Goal: Information Seeking & Learning: Learn about a topic

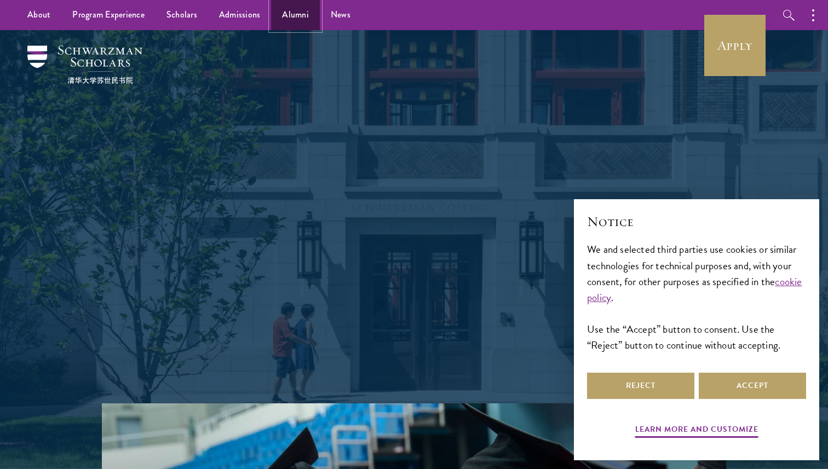
click at [285, 13] on link "Alumni" at bounding box center [295, 15] width 49 height 30
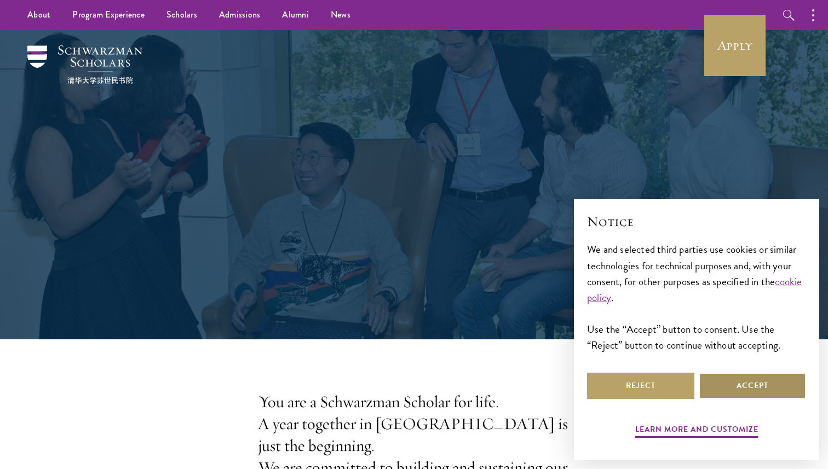
click at [717, 383] on button "Accept" at bounding box center [752, 386] width 107 height 26
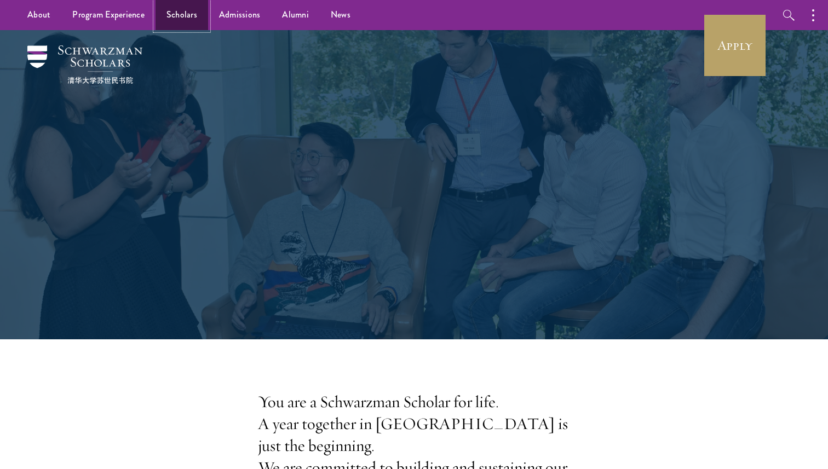
click at [179, 11] on link "Scholars" at bounding box center [181, 15] width 53 height 30
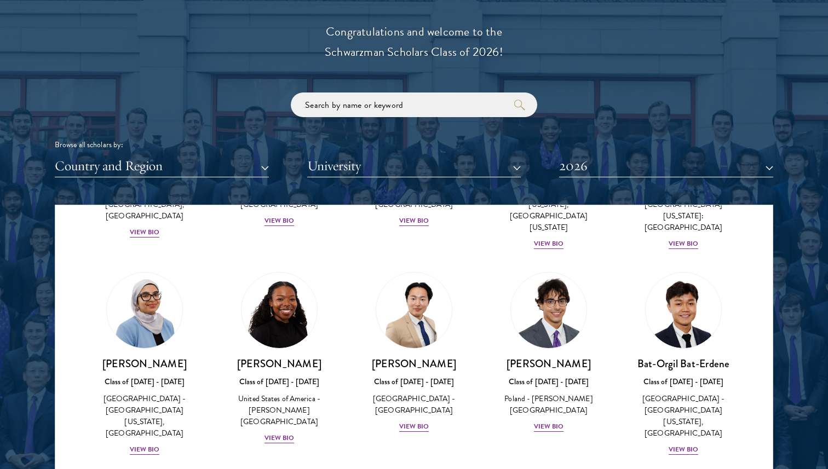
scroll to position [609, 0]
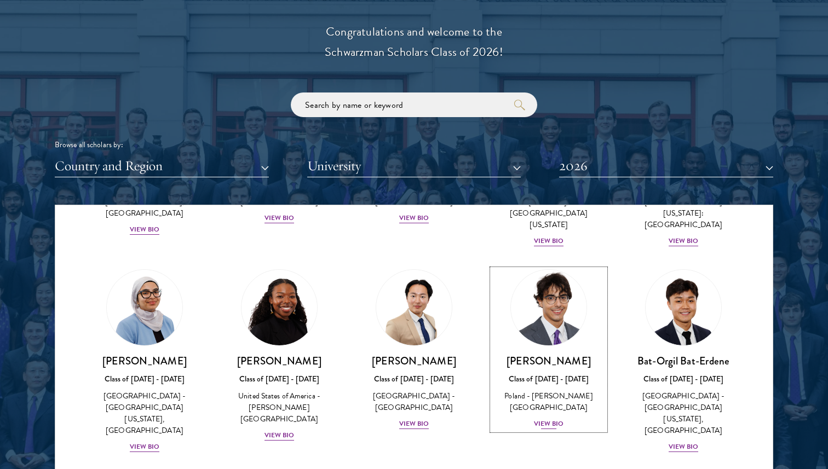
click at [546, 419] on div "View Bio" at bounding box center [549, 424] width 30 height 10
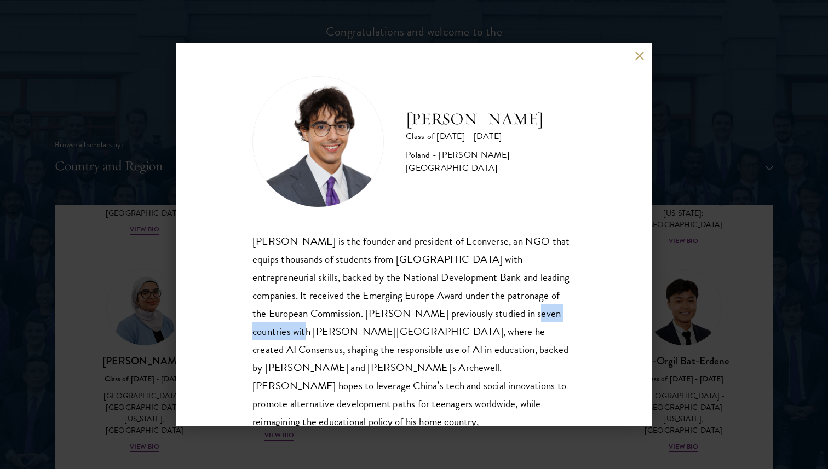
drag, startPoint x: 442, startPoint y: 316, endPoint x: 521, endPoint y: 318, distance: 78.8
click at [521, 318] on div "[PERSON_NAME] is the founder and president of Econverse, an NGO that equips tho…" at bounding box center [413, 340] width 323 height 217
copy div "[PERSON_NAME][GEOGRAPHIC_DATA]"
drag, startPoint x: 534, startPoint y: 128, endPoint x: 408, endPoint y: 129, distance: 125.9
click at [408, 129] on div "[PERSON_NAME] Class of [DATE] - [DATE] [GEOGRAPHIC_DATA] - [PERSON_NAME][GEOGRA…" at bounding box center [413, 141] width 323 height 131
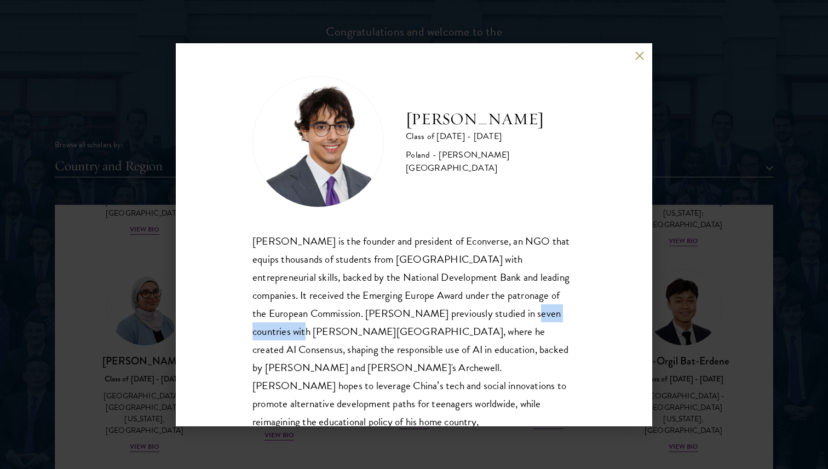
copy h2 "[PERSON_NAME]"
click at [695, 73] on div "[PERSON_NAME] Class of [DATE] - [DATE] [GEOGRAPHIC_DATA] - [PERSON_NAME][GEOGRA…" at bounding box center [414, 234] width 828 height 469
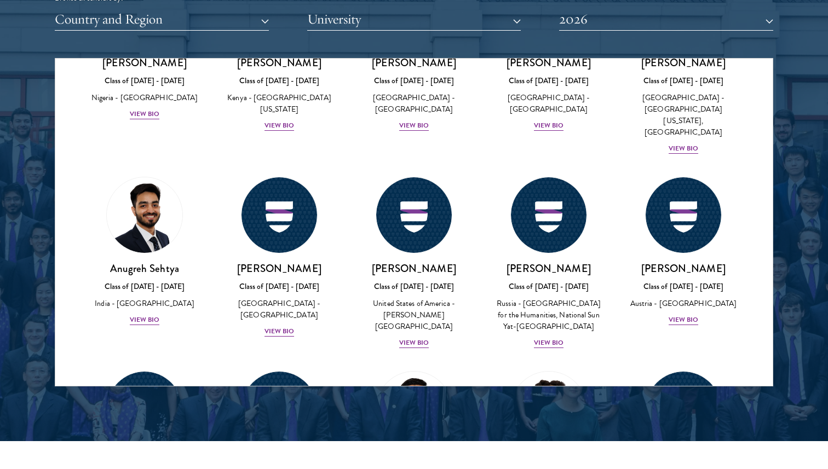
scroll to position [4489, 0]
